Goal: Information Seeking & Learning: Learn about a topic

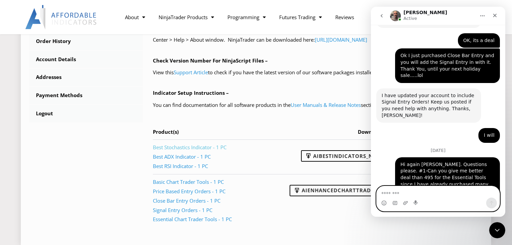
scroll to position [269, 0]
click at [494, 16] on icon "Close" at bounding box center [494, 15] width 5 height 5
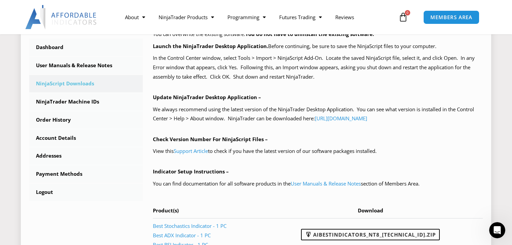
scroll to position [161, 0]
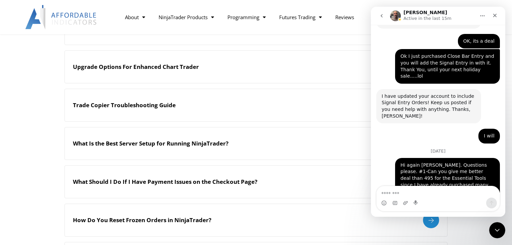
scroll to position [2719, 0]
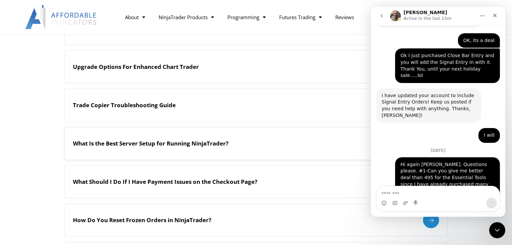
click at [216, 145] on h2 "What Is the Best Server Setup for Running NinjaTrader?" at bounding box center [150, 143] width 155 height 7
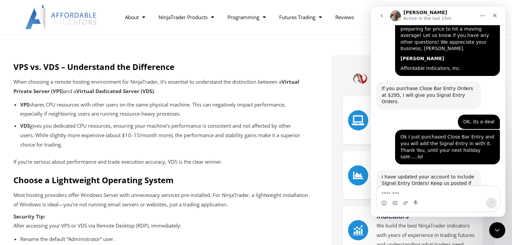
scroll to position [2719, 0]
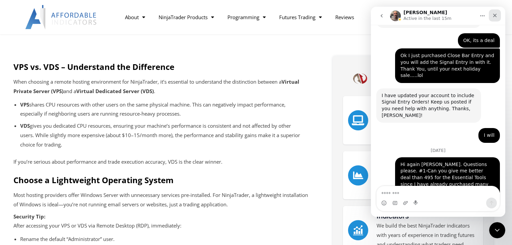
click at [495, 16] on icon "Close" at bounding box center [494, 15] width 5 height 5
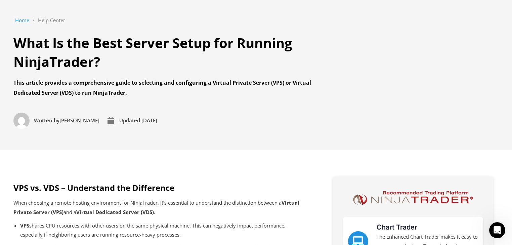
scroll to position [0, 0]
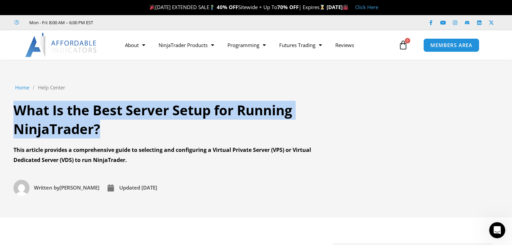
drag, startPoint x: 15, startPoint y: 110, endPoint x: 99, endPoint y: 128, distance: 86.0
click at [99, 128] on h1 "What Is the Best Server Setup for Running NinjaTrader?" at bounding box center [167, 120] width 309 height 38
copy h1 "What Is the Best Server Setup for Running NinjaTrader?"
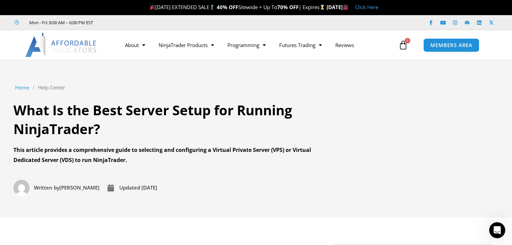
click at [86, 75] on section "Home / Help Center / What Is the Best Server Setup for Running NinjaTrader? Wha…" at bounding box center [256, 139] width 512 height 158
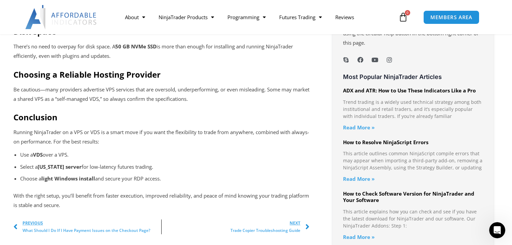
scroll to position [537, 0]
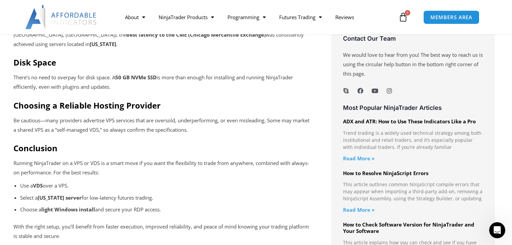
click at [366, 158] on link "Read More »" at bounding box center [359, 158] width 32 height 7
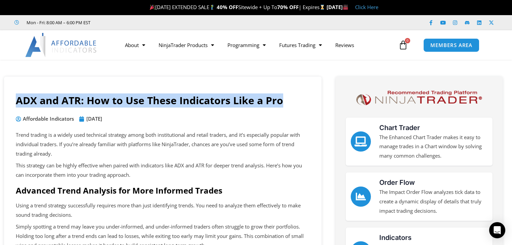
drag, startPoint x: 17, startPoint y: 101, endPoint x: 284, endPoint y: 103, distance: 267.3
click at [284, 103] on h1 "ADX and ATR: How to Use These Indicators Like a Pro" at bounding box center [163, 100] width 294 height 14
copy h1 "ADX and ATR: How to Use These Indicators Like a Pro"
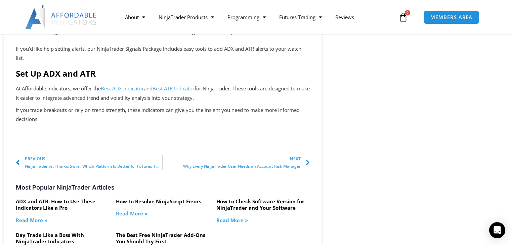
scroll to position [1048, 0]
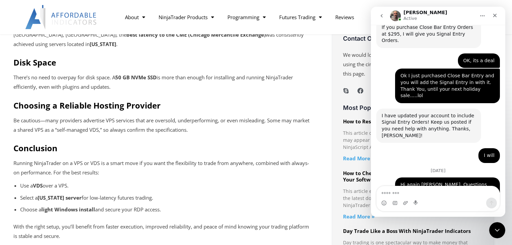
scroll to position [2719, 0]
